Goal: Task Accomplishment & Management: Manage account settings

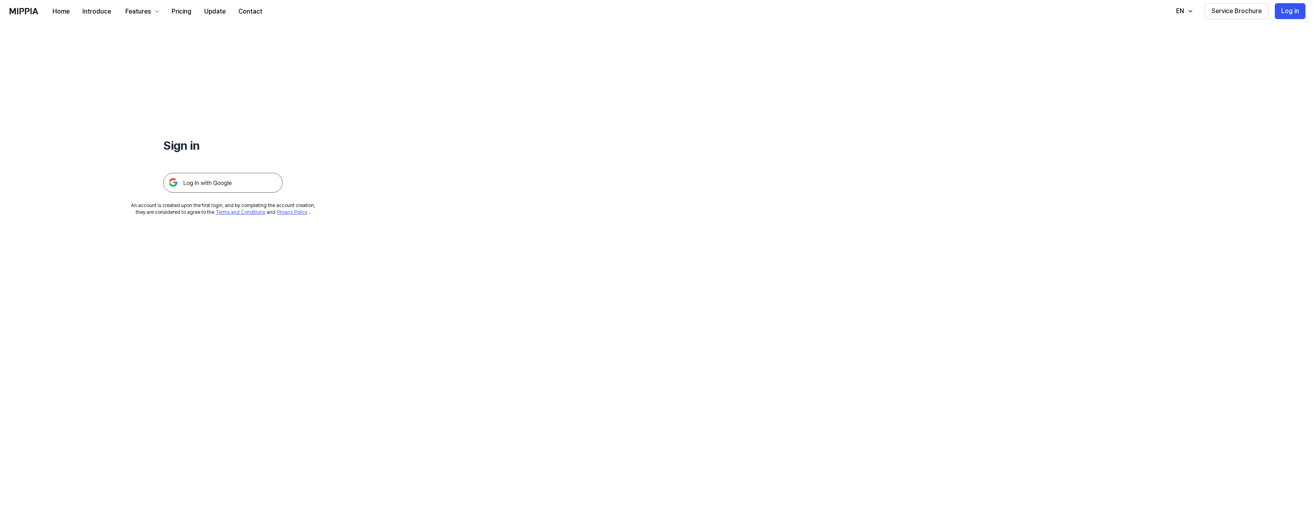
click at [233, 183] on img at bounding box center [222, 183] width 119 height 20
